Goal: Task Accomplishment & Management: Complete application form

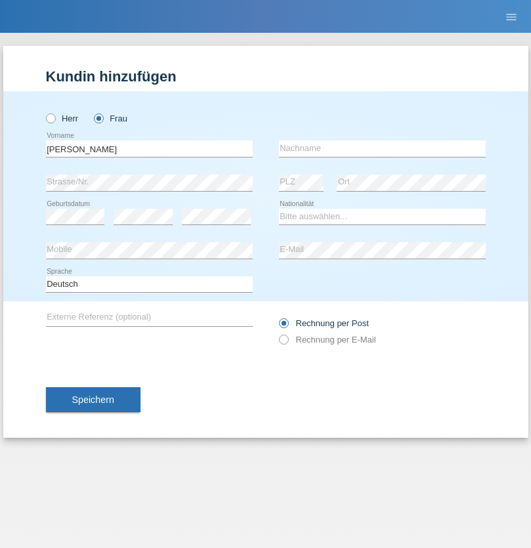
type input "[PERSON_NAME]"
click at [382, 148] on input "text" at bounding box center [382, 149] width 207 height 16
type input "Zingg"
select select "CH"
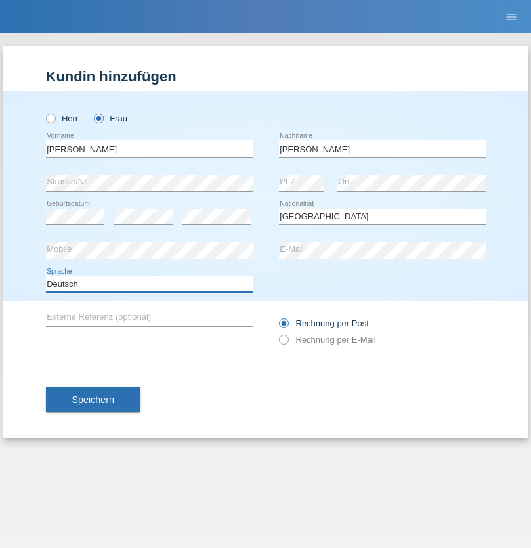
select select "en"
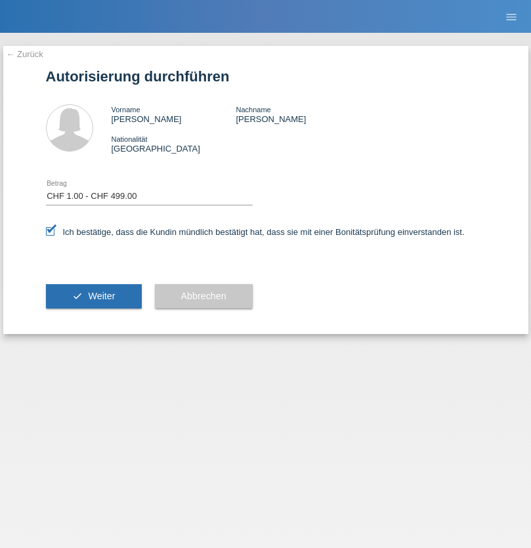
select select "1"
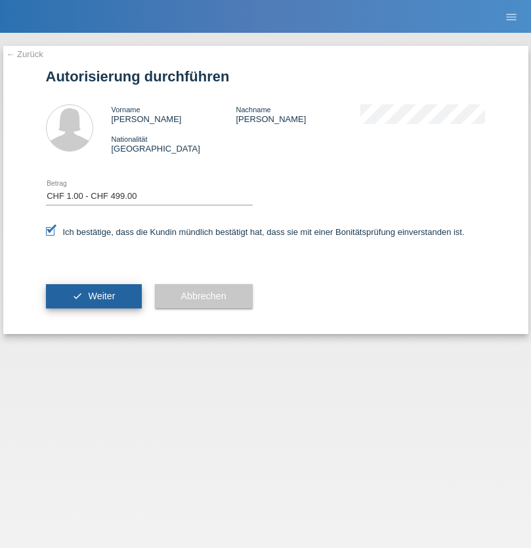
click at [93, 296] on span "Weiter" at bounding box center [101, 296] width 27 height 11
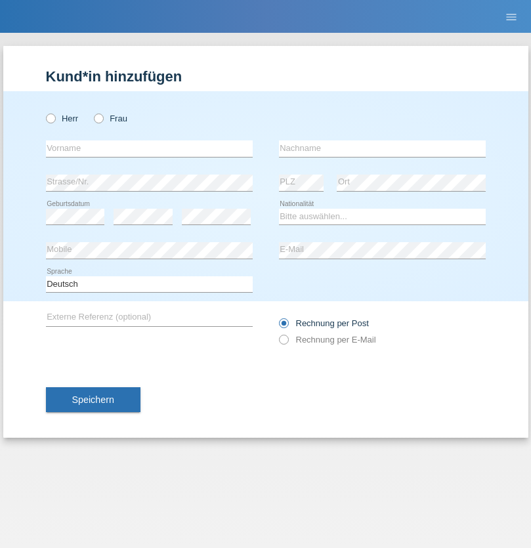
radio input "true"
click at [149, 148] on input "text" at bounding box center [149, 149] width 207 height 16
type input "David"
click at [382, 148] on input "text" at bounding box center [382, 149] width 207 height 16
type input "Senn"
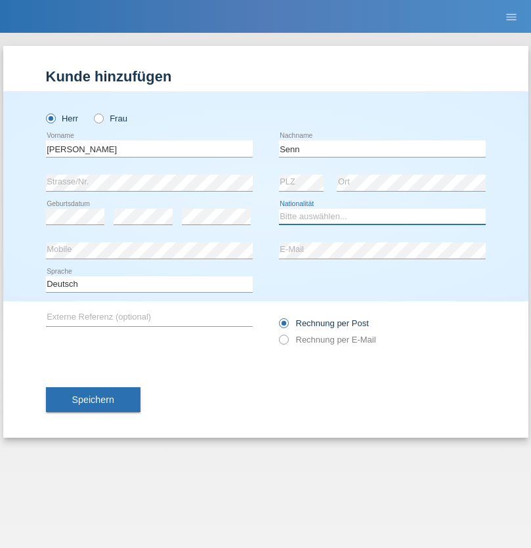
select select "CH"
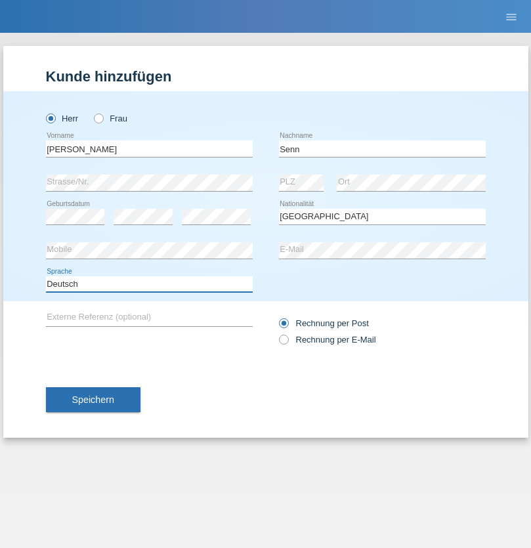
select select "en"
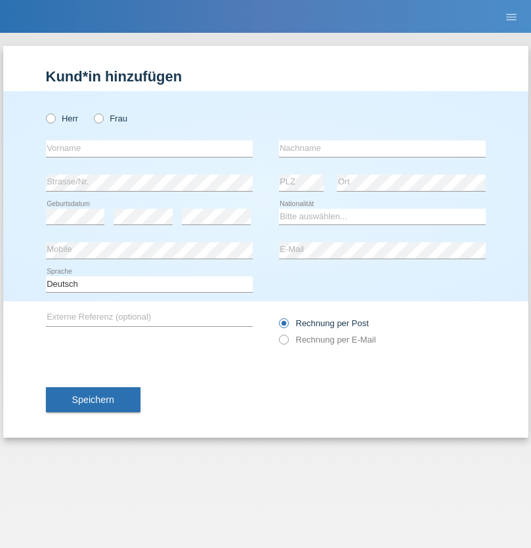
radio input "true"
click at [149, 148] on input "text" at bounding box center [149, 149] width 207 height 16
type input "Yasmine"
click at [382, 148] on input "text" at bounding box center [382, 149] width 207 height 16
type input "Cherif"
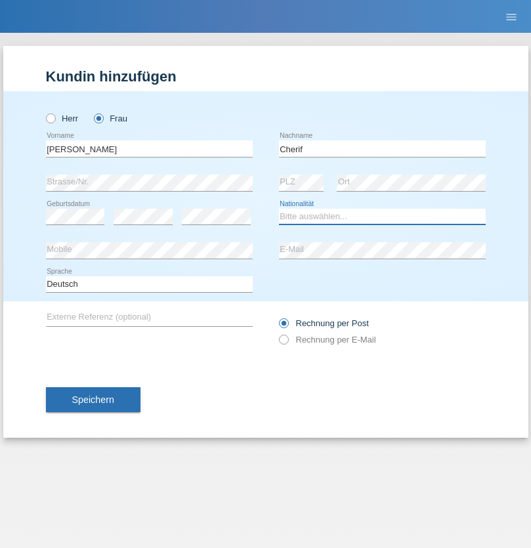
select select "CH"
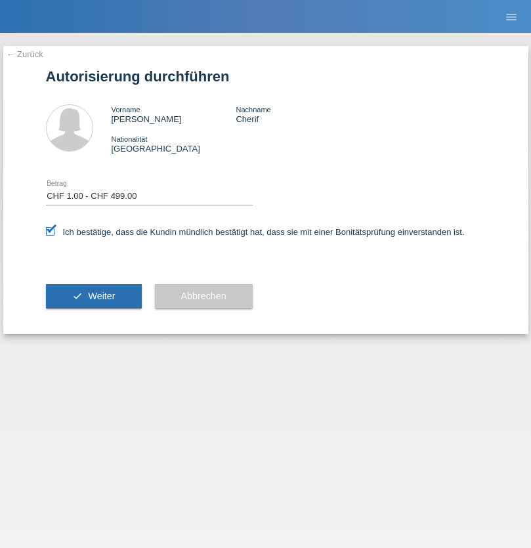
select select "1"
click at [93, 296] on span "Weiter" at bounding box center [101, 296] width 27 height 11
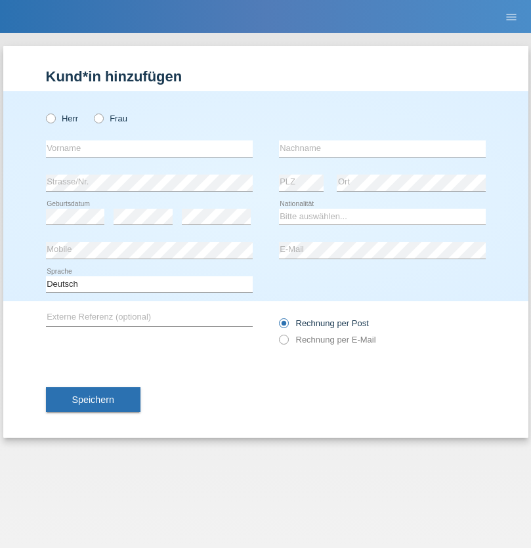
radio input "true"
click at [149, 148] on input "text" at bounding box center [149, 149] width 207 height 16
type input "Moser"
click at [382, 148] on input "text" at bounding box center [382, 149] width 207 height 16
type input "Emely"
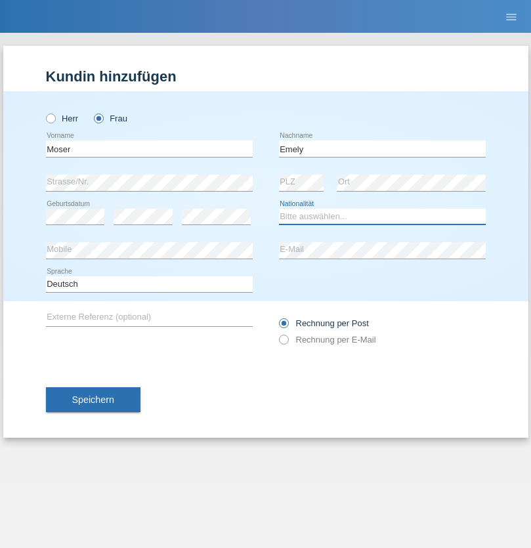
select select "CH"
radio input "true"
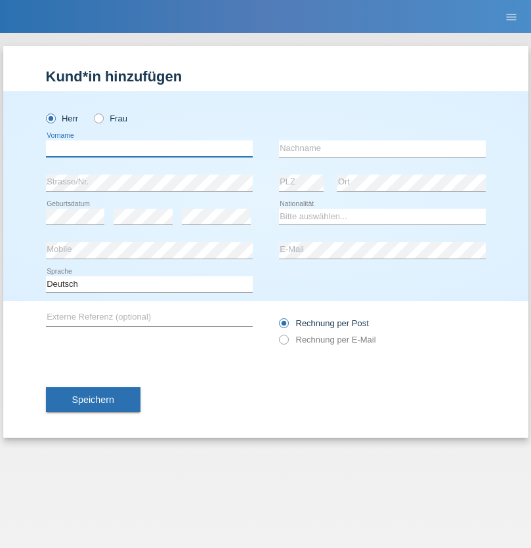
click at [149, 148] on input "text" at bounding box center [149, 149] width 207 height 16
type input "Mohammad Qais"
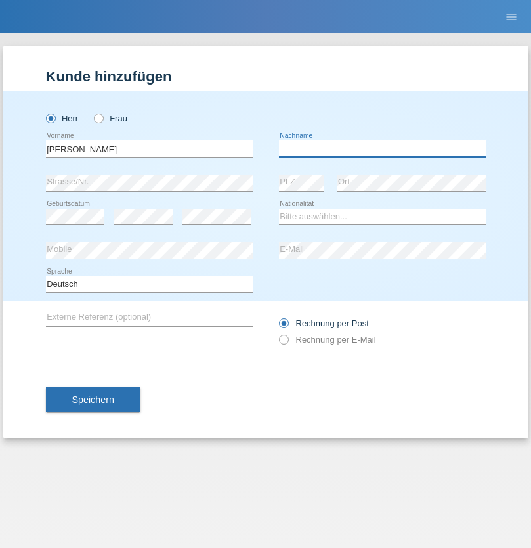
click at [382, 148] on input "text" at bounding box center [382, 149] width 207 height 16
type input "Nemani"
select select "AF"
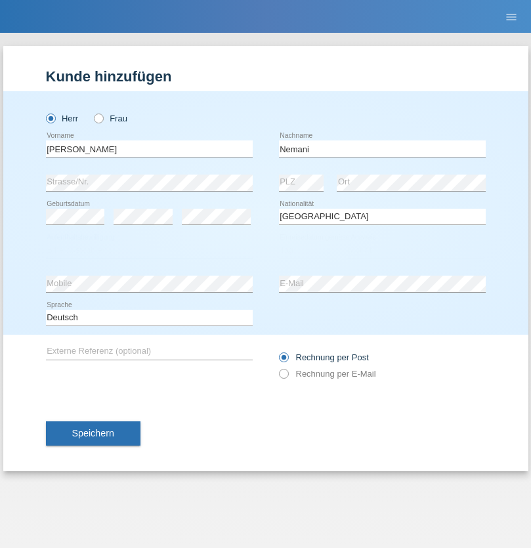
select select "C"
select select "02"
select select "01"
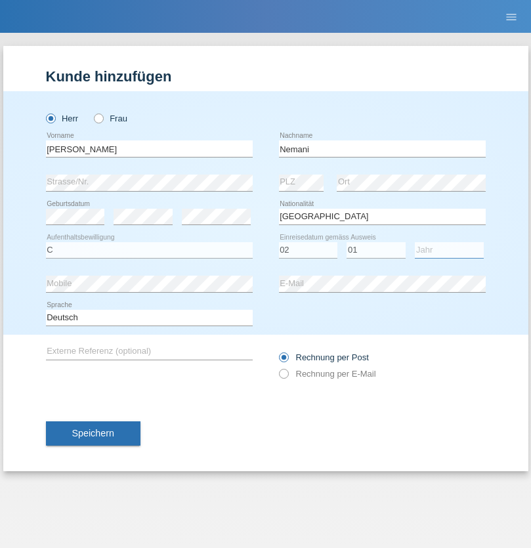
select select "2021"
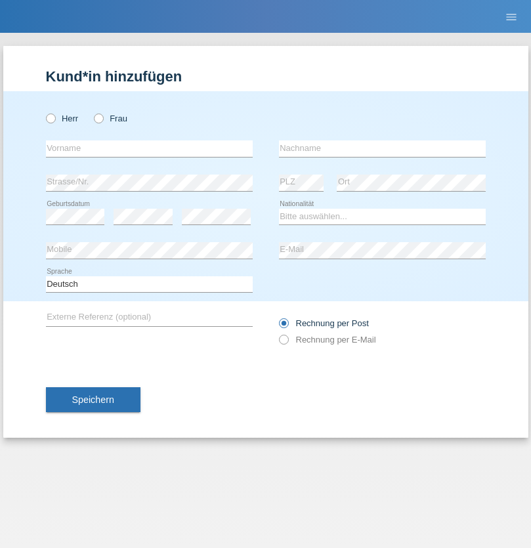
radio input "true"
click at [149, 148] on input "text" at bounding box center [149, 149] width 207 height 16
type input "Besart"
click at [382, 148] on input "text" at bounding box center [382, 149] width 207 height 16
type input "Emiri"
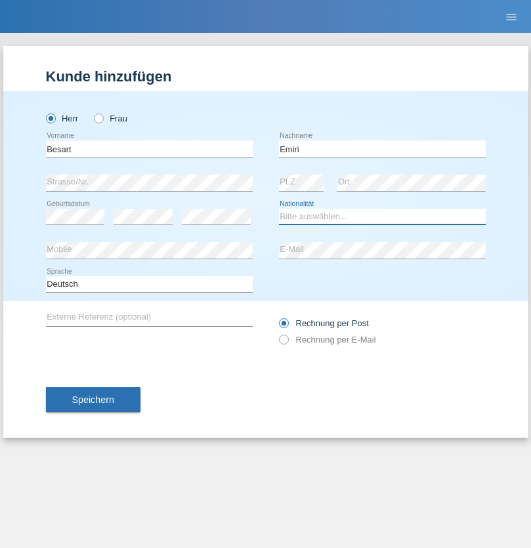
select select "XK"
select select "C"
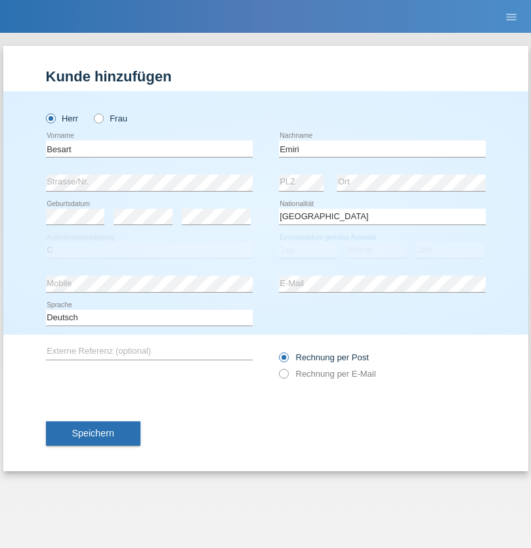
select select "04"
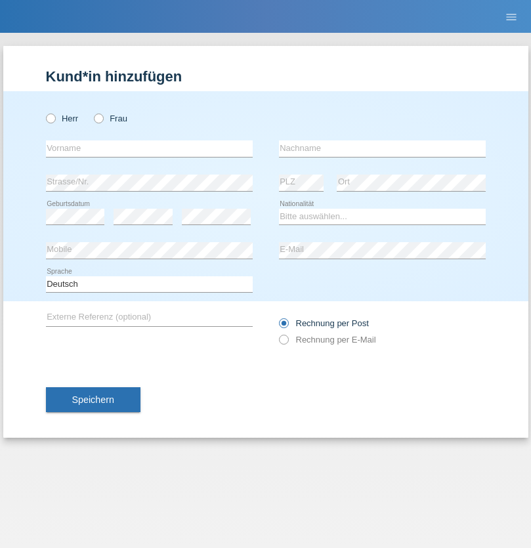
radio input "true"
click at [149, 148] on input "text" at bounding box center [149, 149] width 207 height 16
type input "[PERSON_NAME]"
click at [382, 148] on input "text" at bounding box center [382, 149] width 207 height 16
type input "Jacquet"
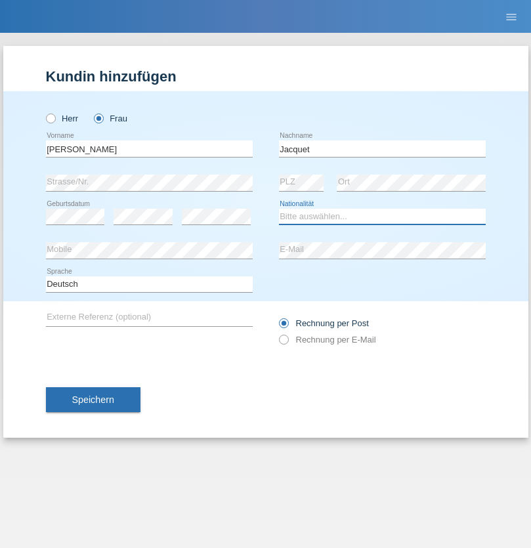
select select "CH"
radio input "true"
select select "DE"
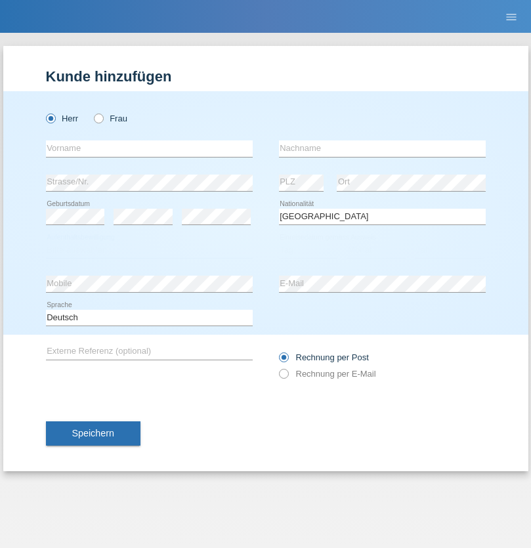
select select "C"
select select "07"
select select "11"
select select "1972"
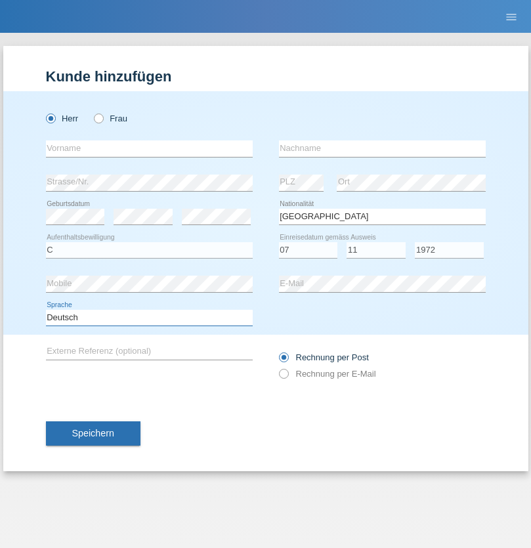
select select "en"
